Goal: Navigation & Orientation: Go to known website

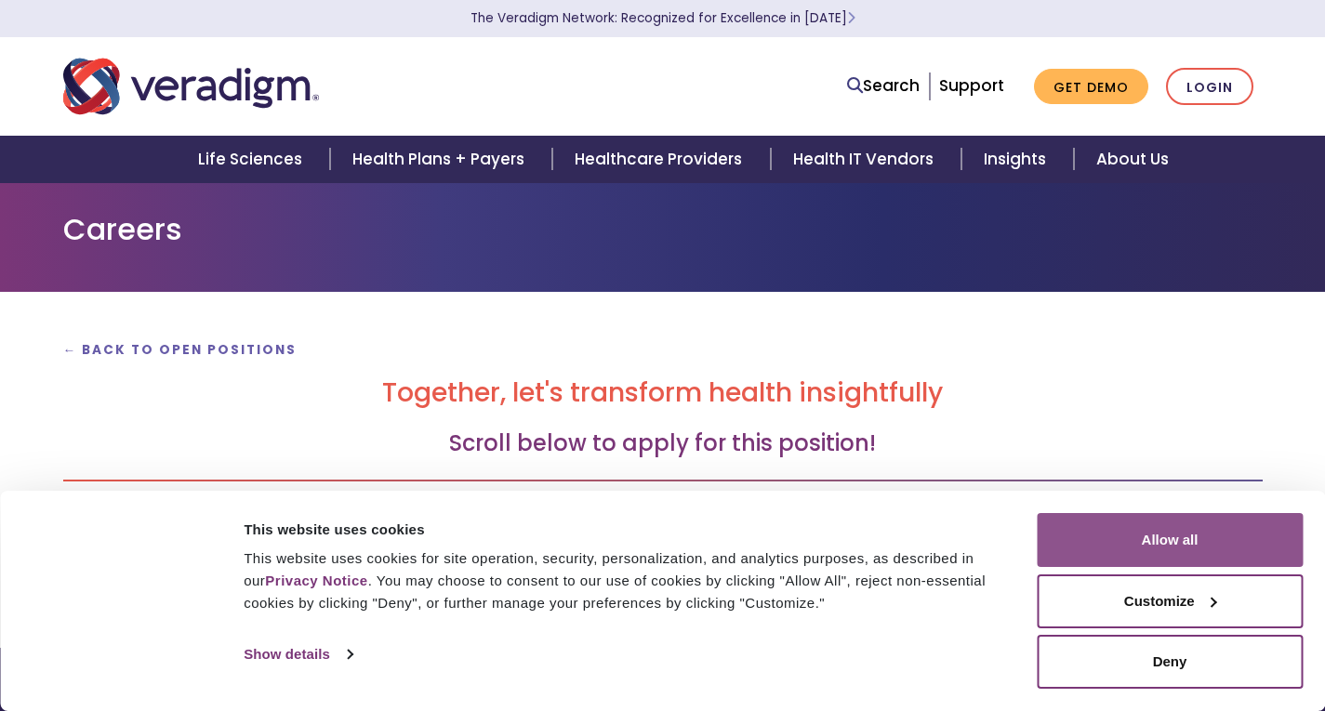
click at [1187, 549] on button "Allow all" at bounding box center [1170, 540] width 266 height 54
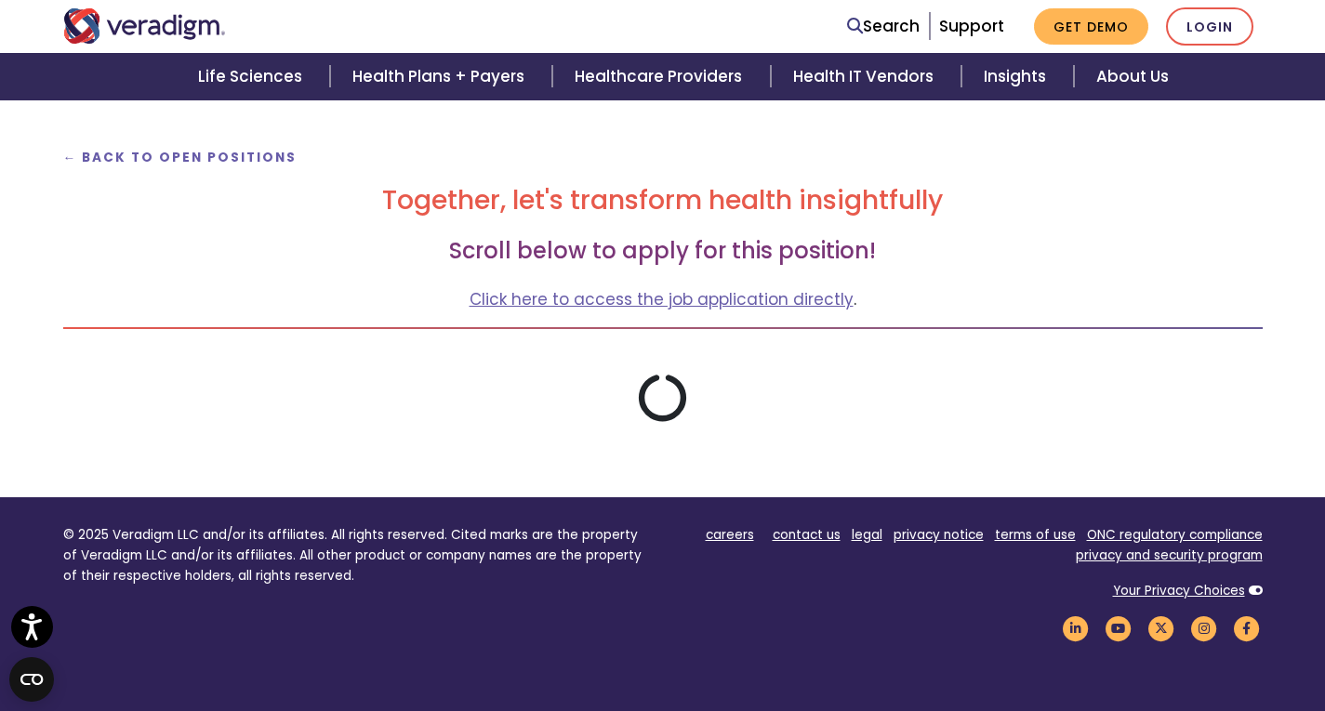
scroll to position [193, 0]
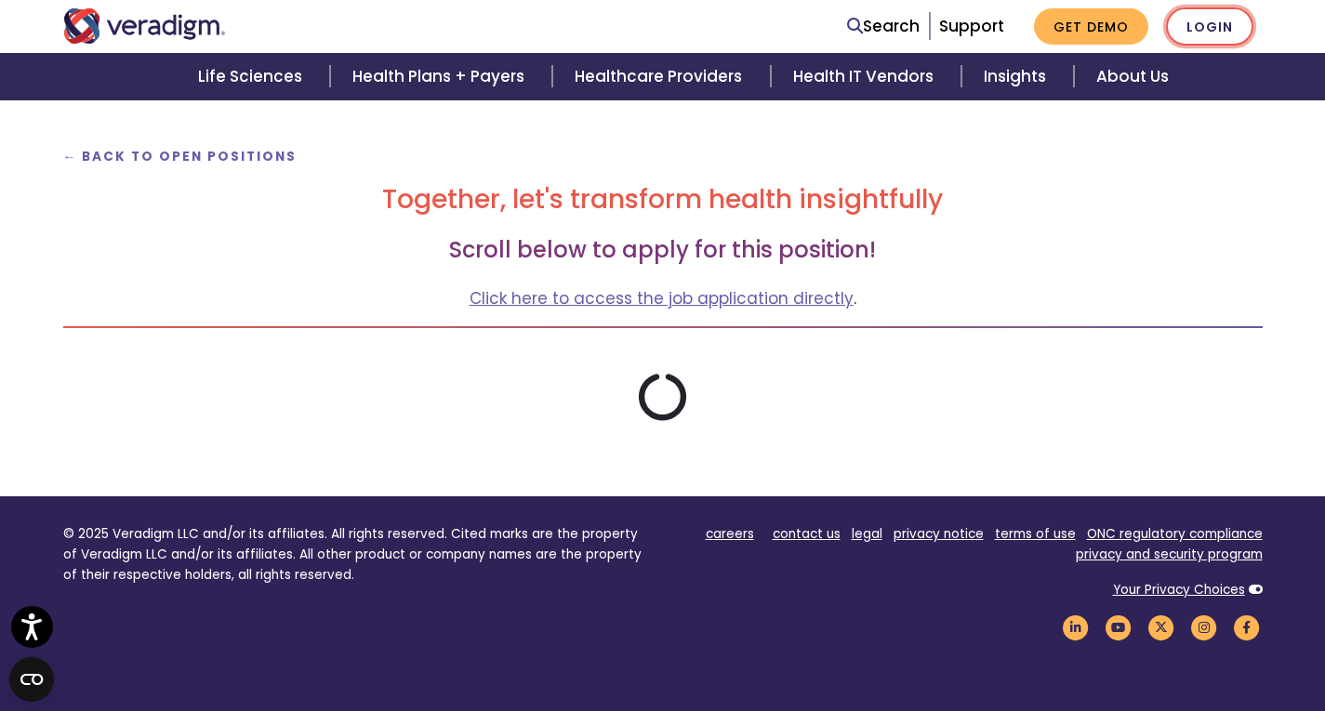
click at [1203, 24] on link "Login" at bounding box center [1209, 26] width 87 height 38
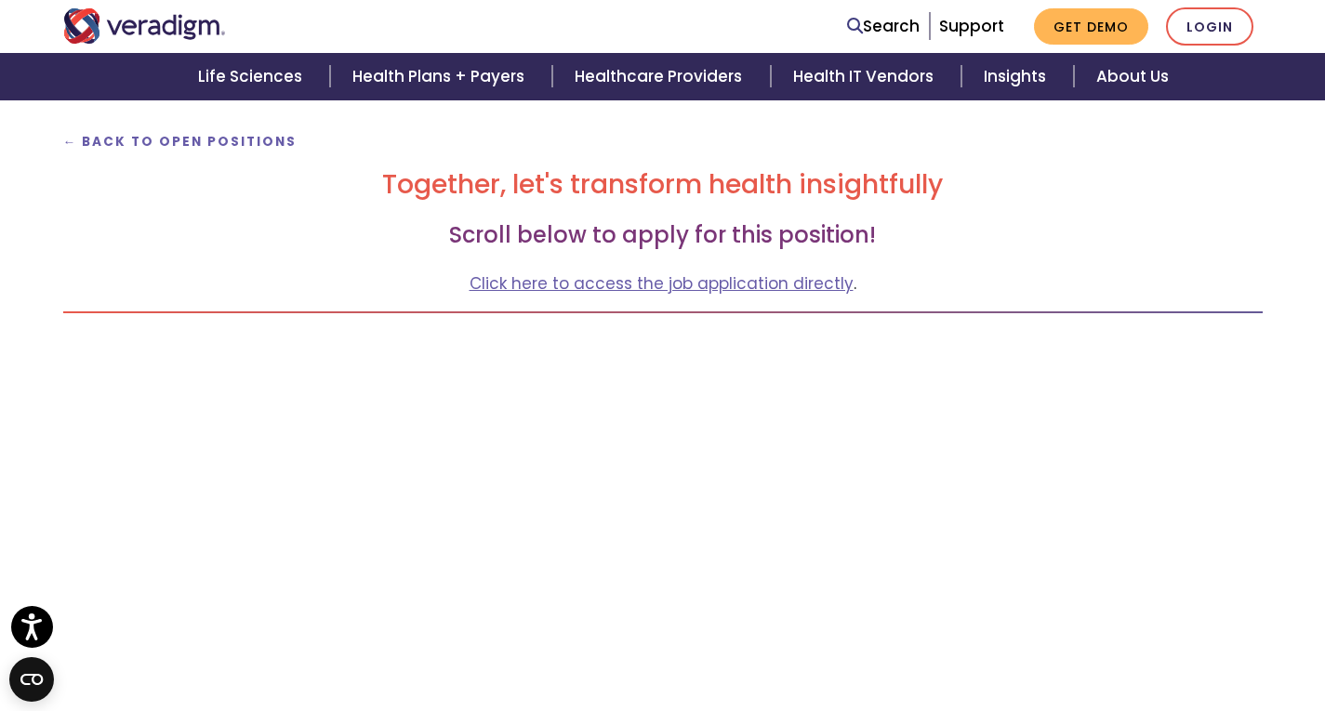
scroll to position [175, 0]
